Goal: Task Accomplishment & Management: Use online tool/utility

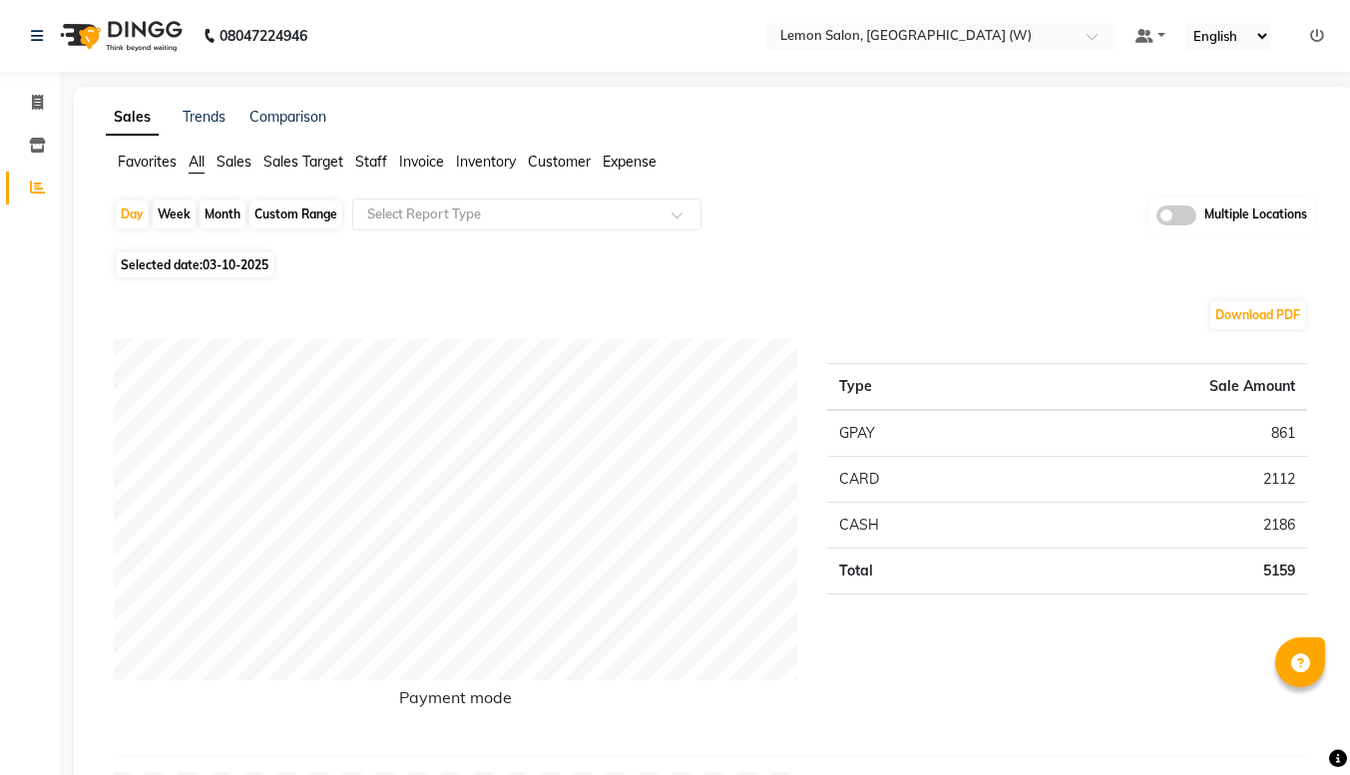
click at [221, 212] on div "Month" at bounding box center [223, 215] width 46 height 28
select select "10"
select select "2025"
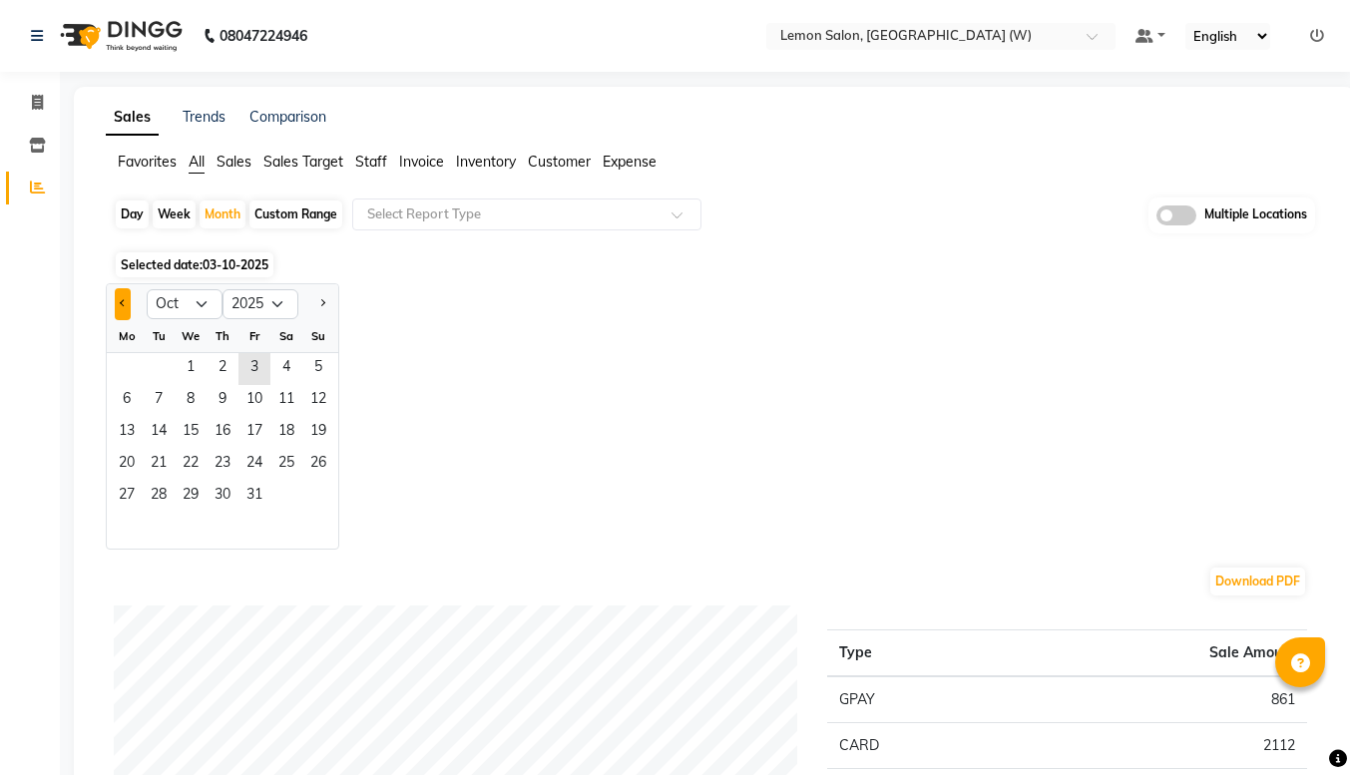
click at [119, 309] on button "Previous month" at bounding box center [123, 304] width 16 height 32
select select "9"
click at [157, 354] on span "2" at bounding box center [159, 369] width 32 height 32
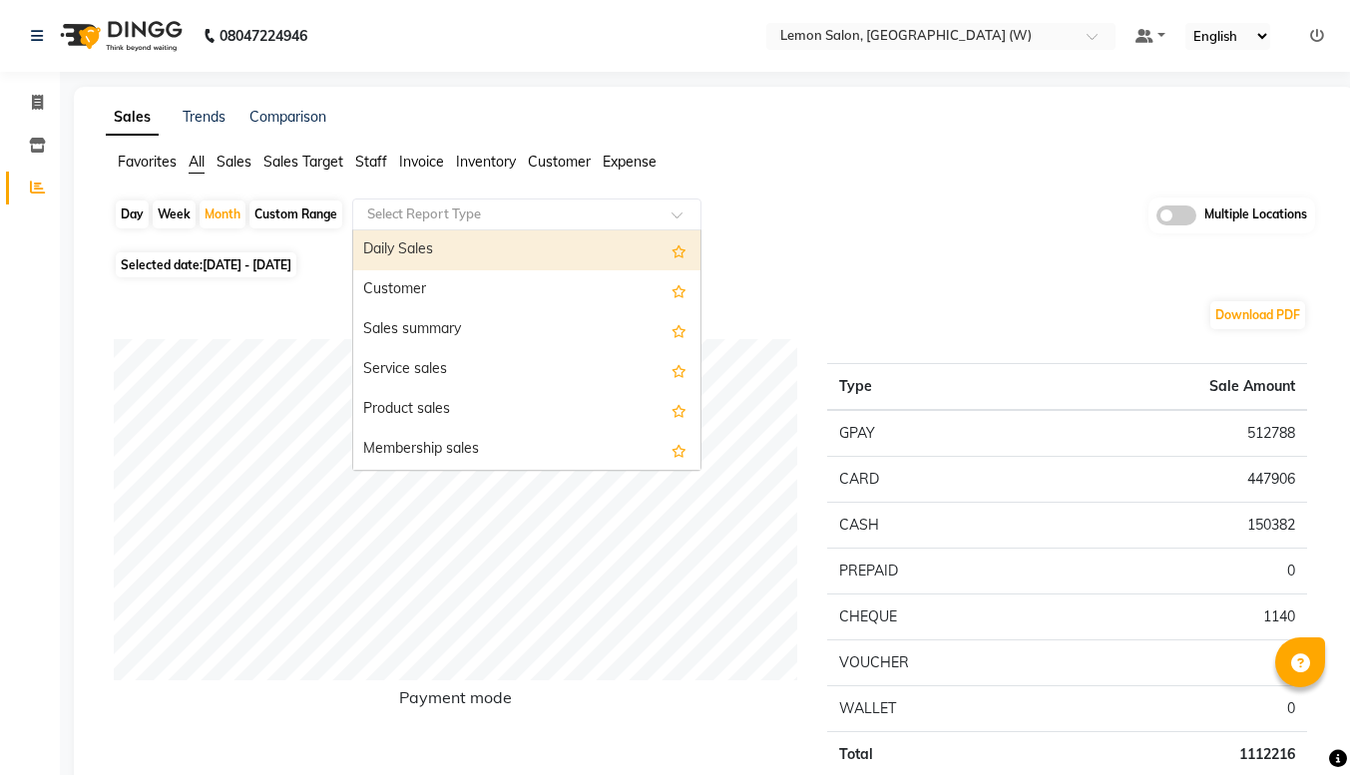
click at [423, 210] on input "text" at bounding box center [506, 215] width 287 height 20
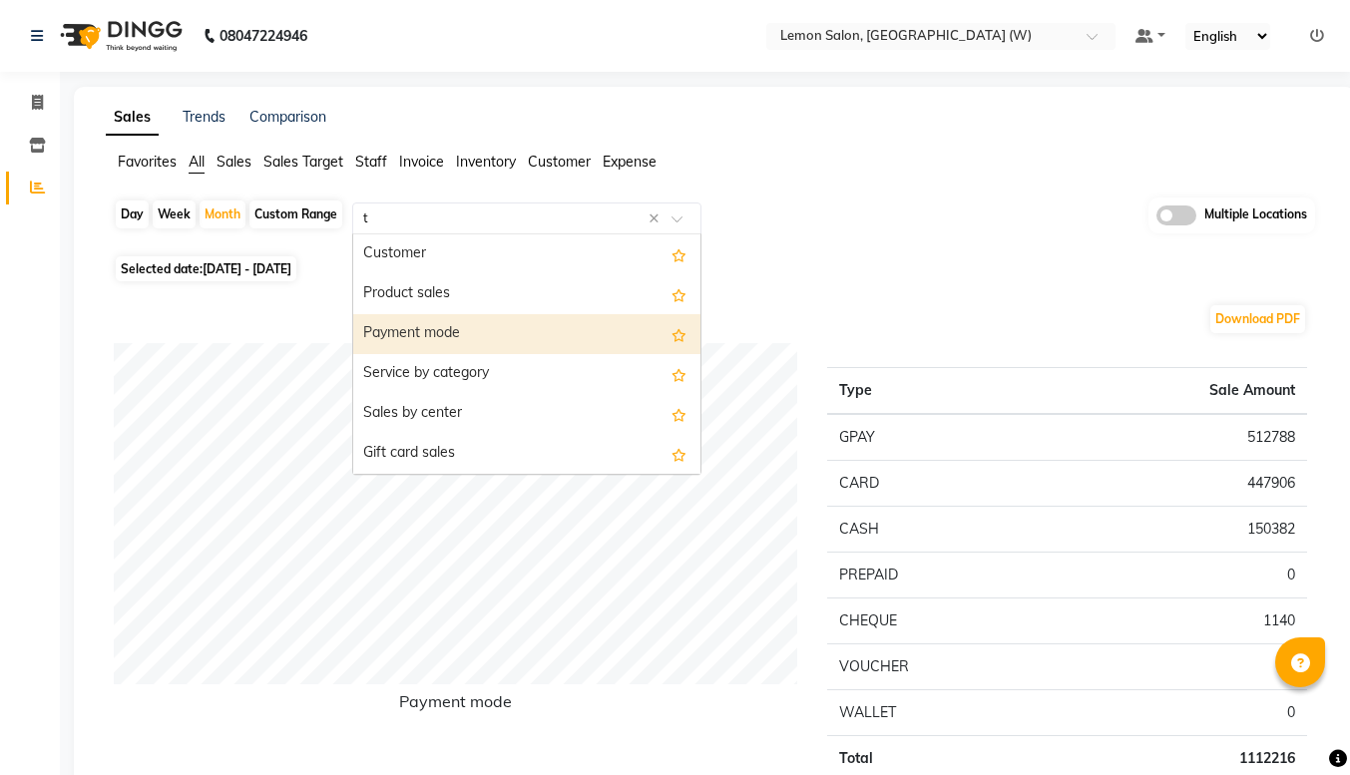
type input "tr"
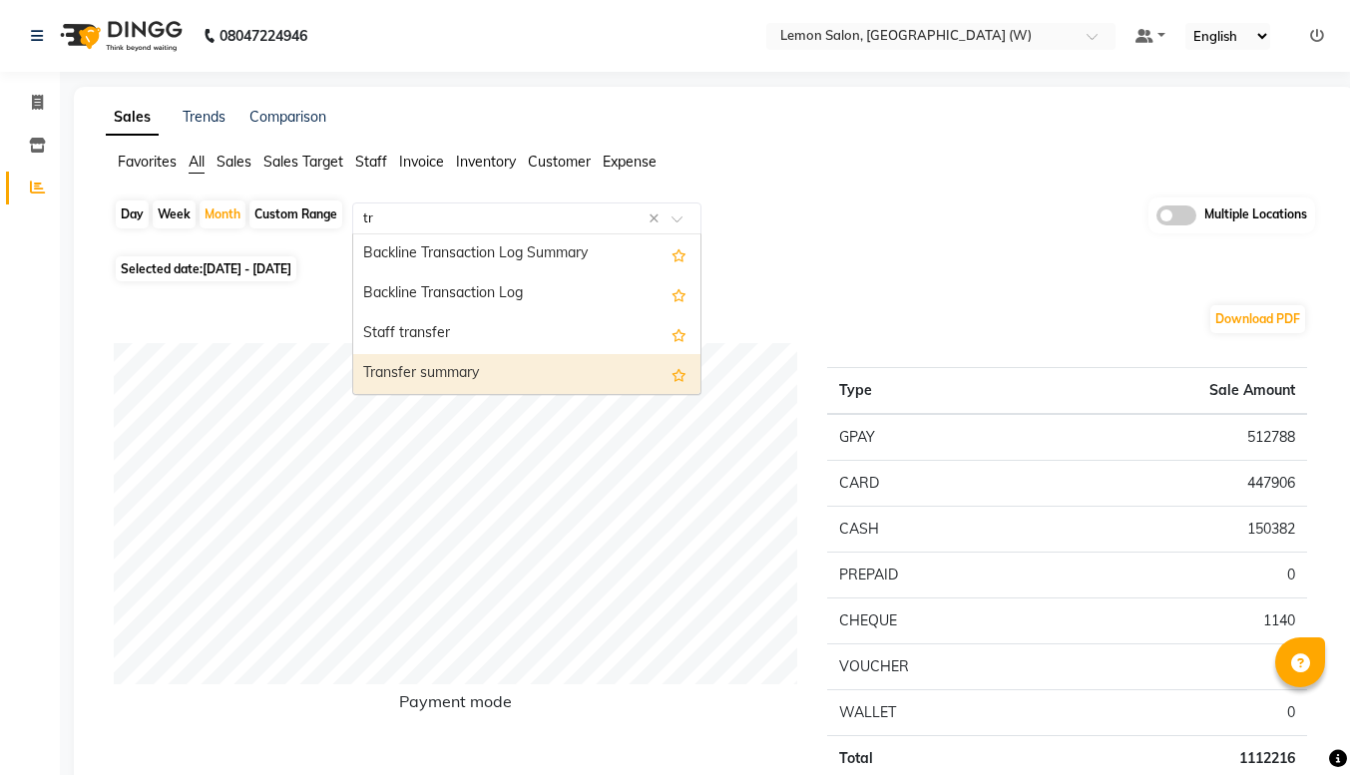
click at [437, 365] on div "Transfer summary" at bounding box center [526, 374] width 347 height 40
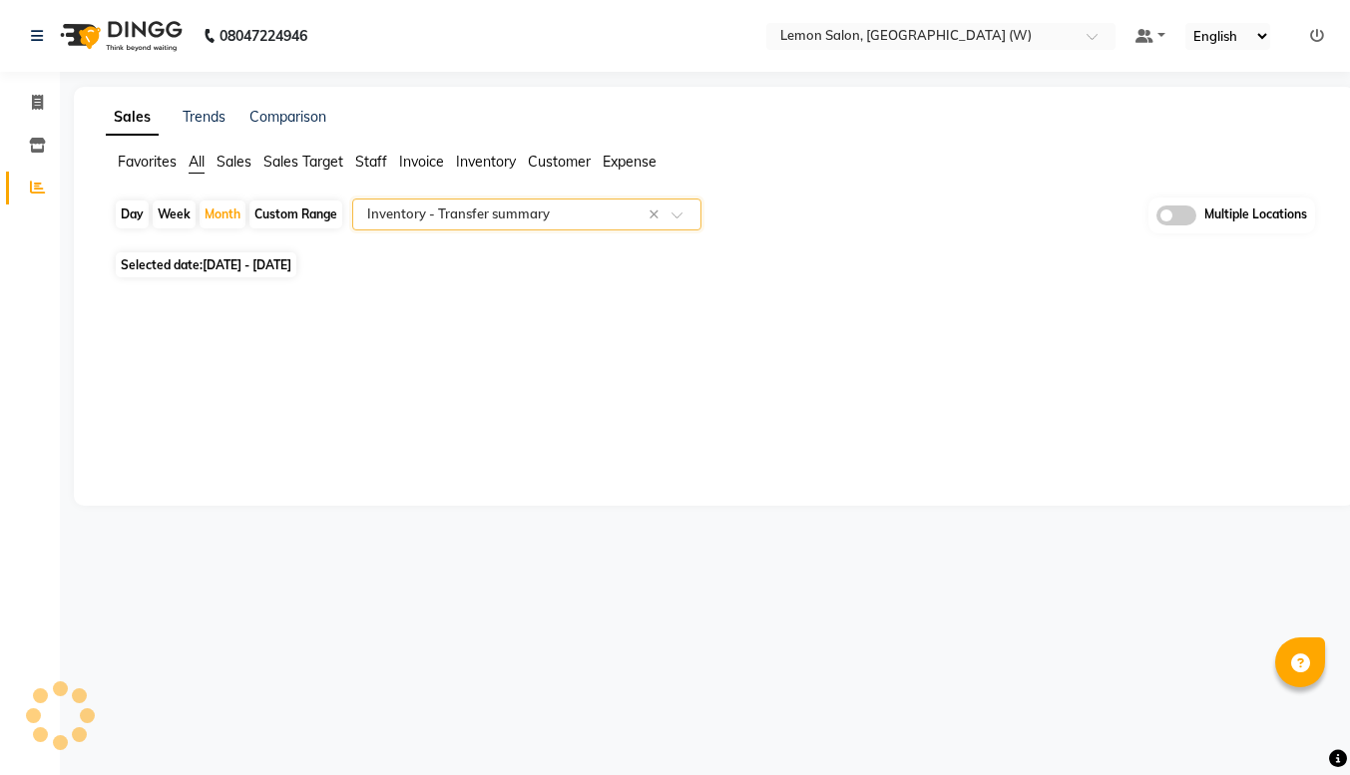
select select "full_report"
select select "csv"
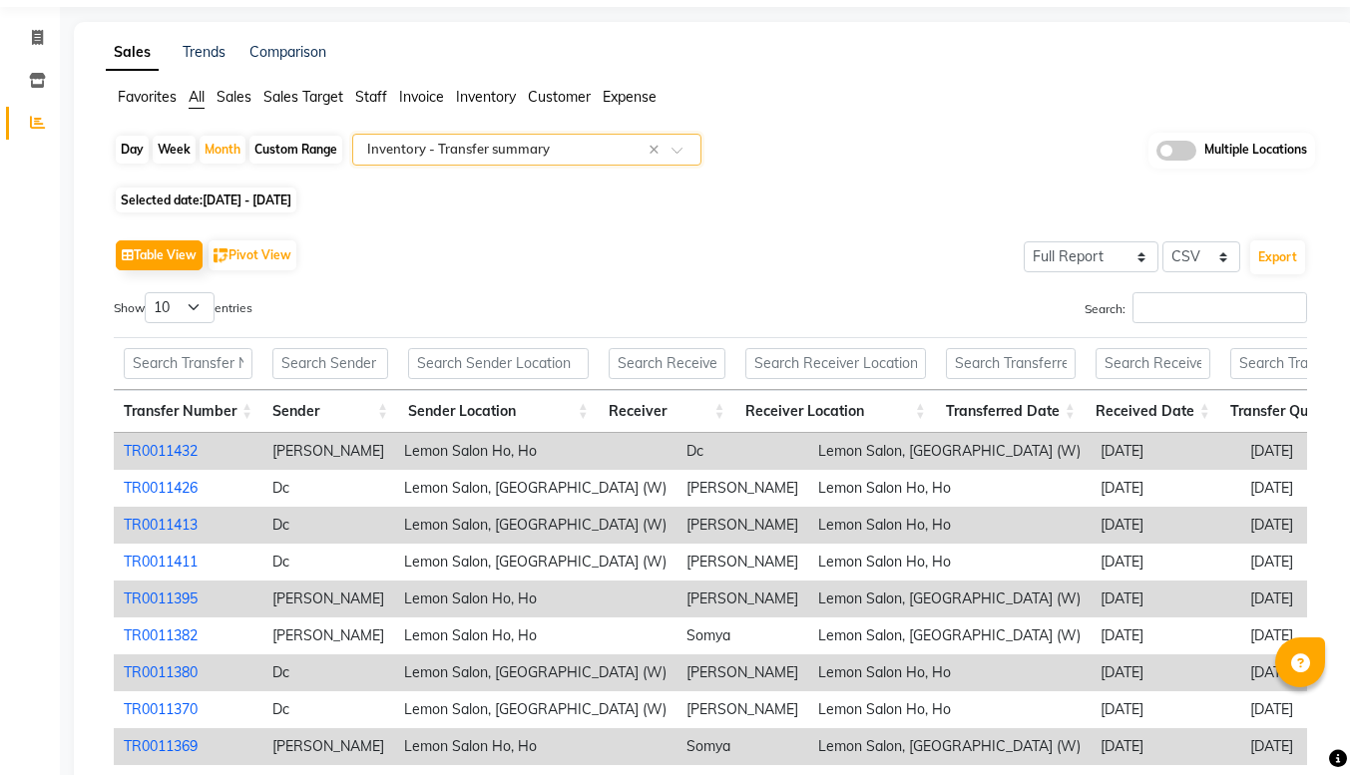
scroll to position [69, 0]
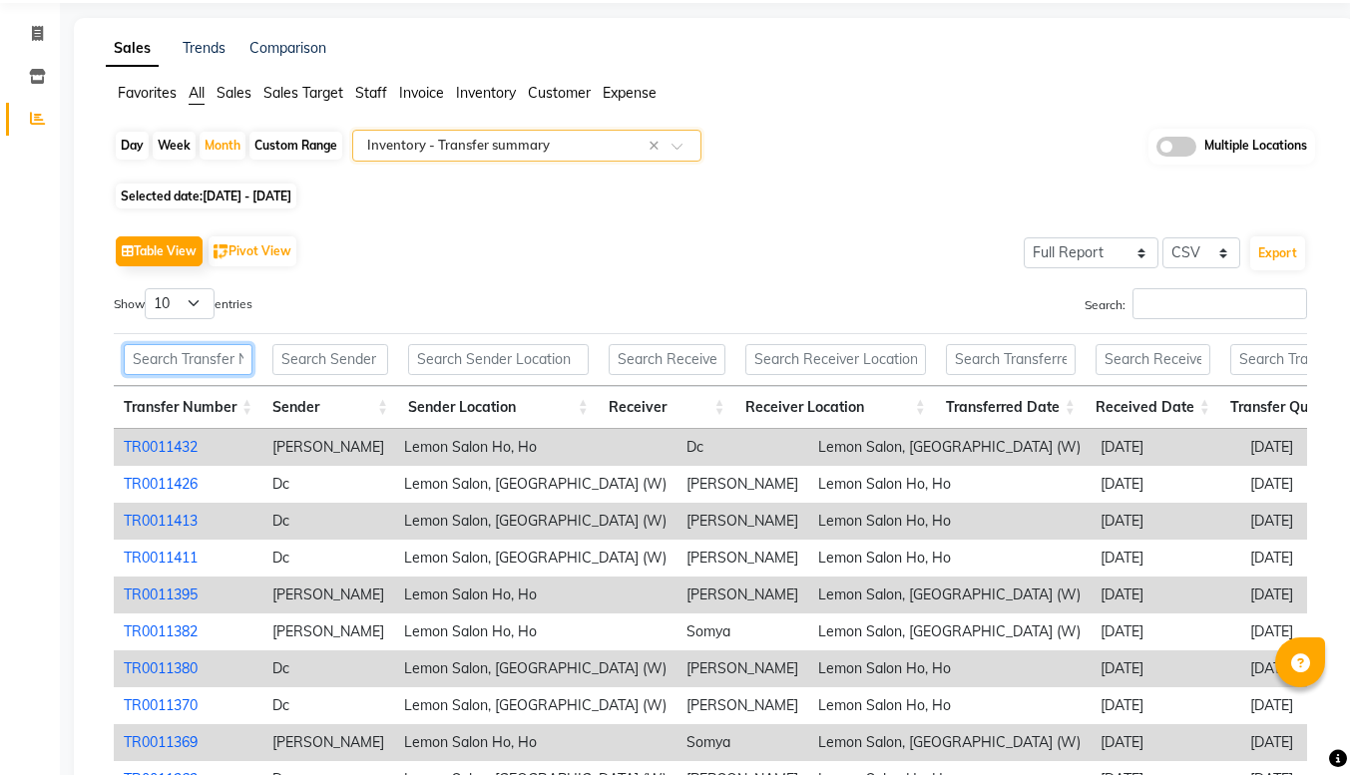
click at [187, 363] on input "text" at bounding box center [188, 359] width 129 height 31
paste input "TR0011382"
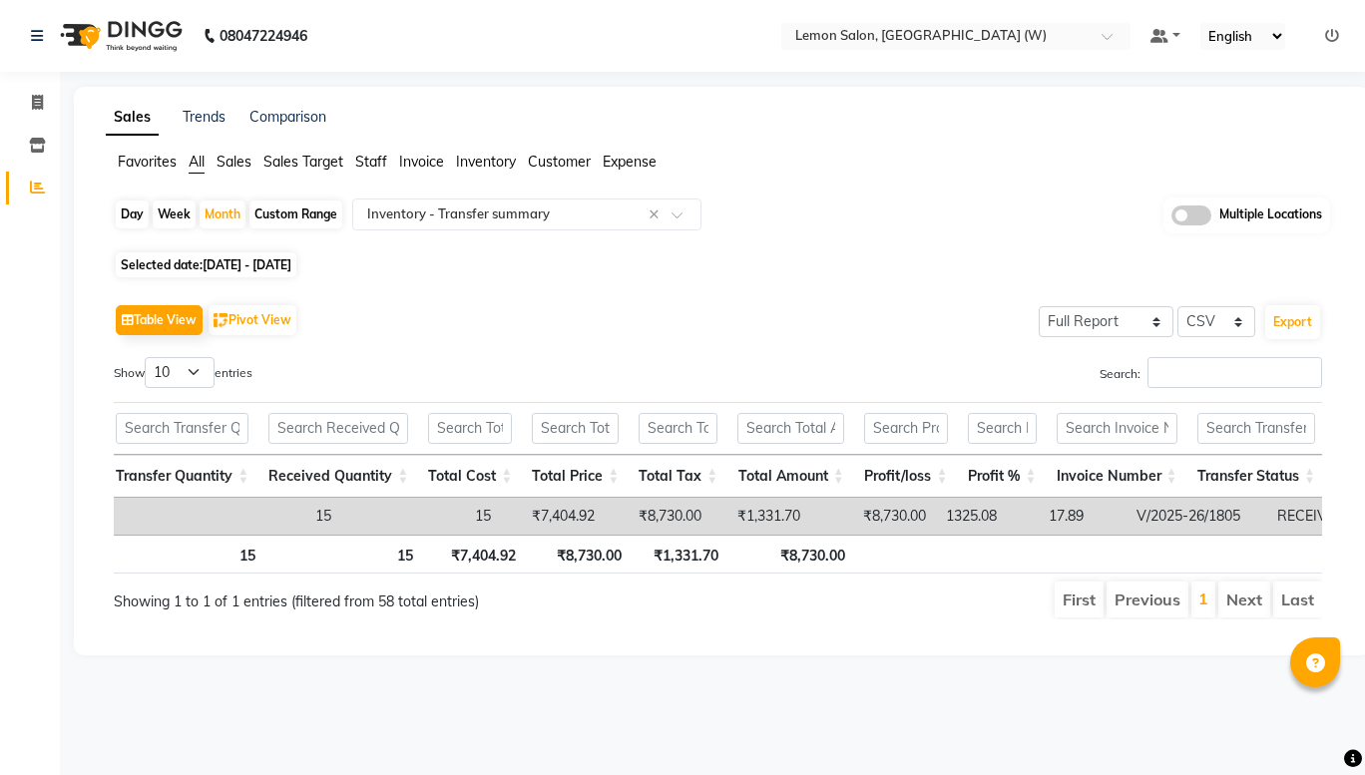
scroll to position [0, 1019]
type input "TR0011382"
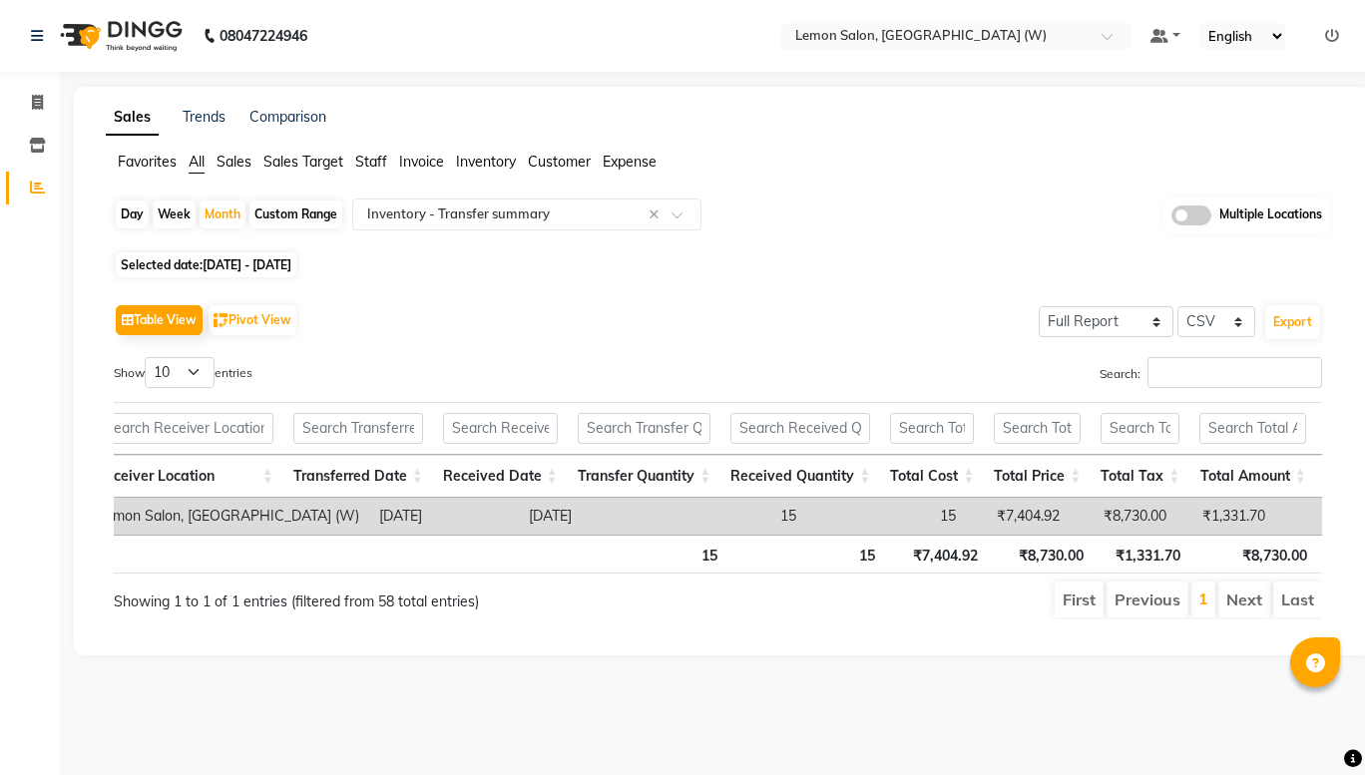
scroll to position [0, 0]
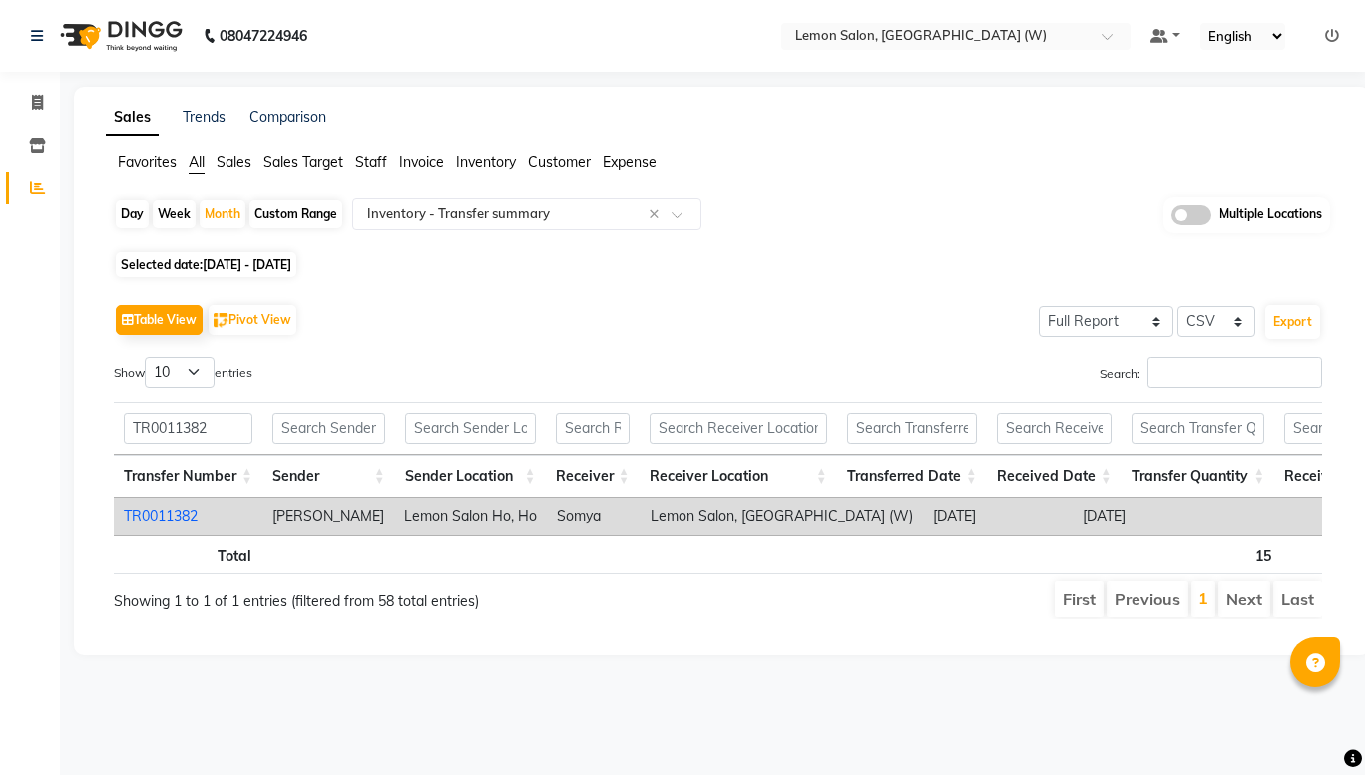
click at [155, 516] on link "TR0011382" at bounding box center [161, 516] width 74 height 18
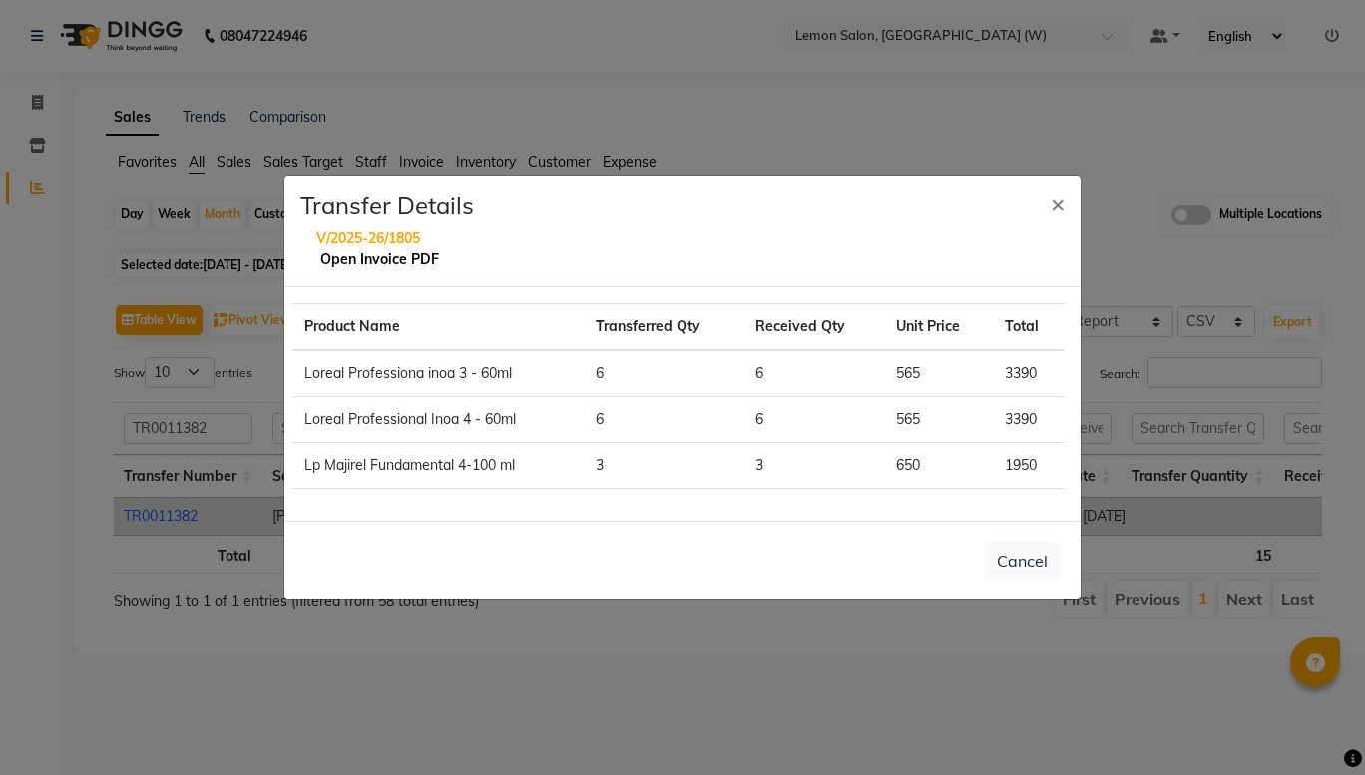
click at [387, 263] on link "Open Invoice PDF" at bounding box center [379, 259] width 119 height 18
